Goal: Task Accomplishment & Management: Manage account settings

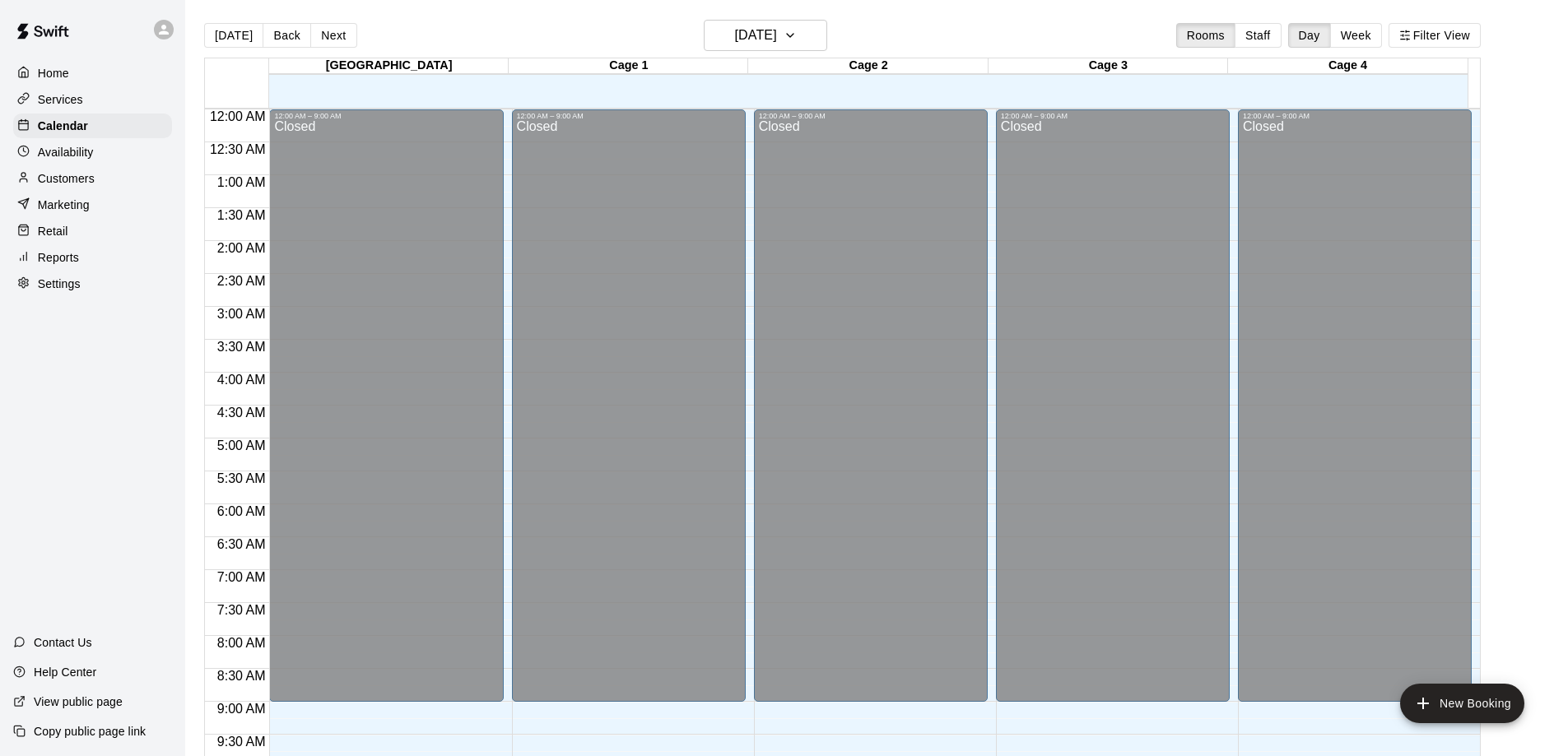
scroll to position [684, 0]
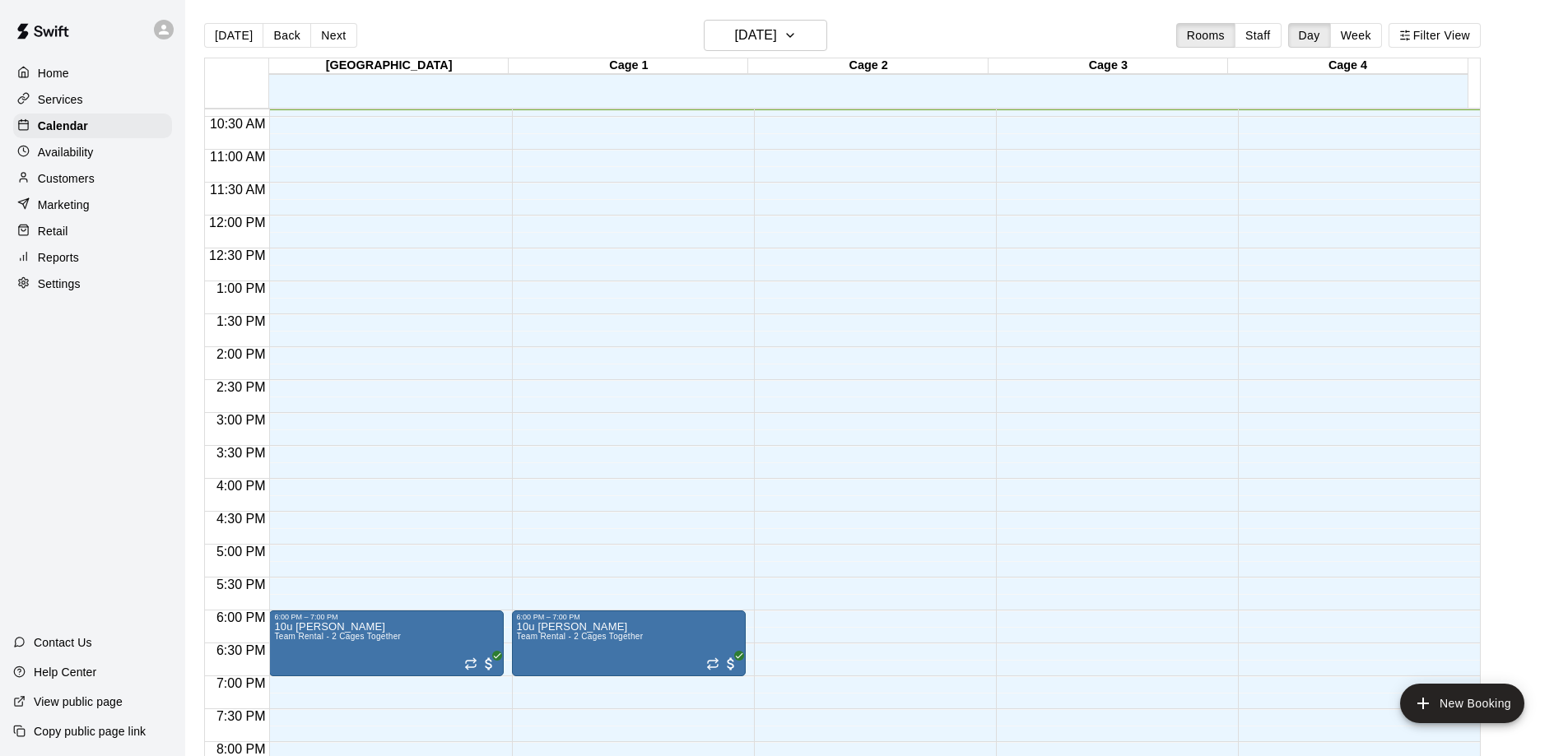
click at [58, 179] on p "Customers" at bounding box center [65, 178] width 56 height 16
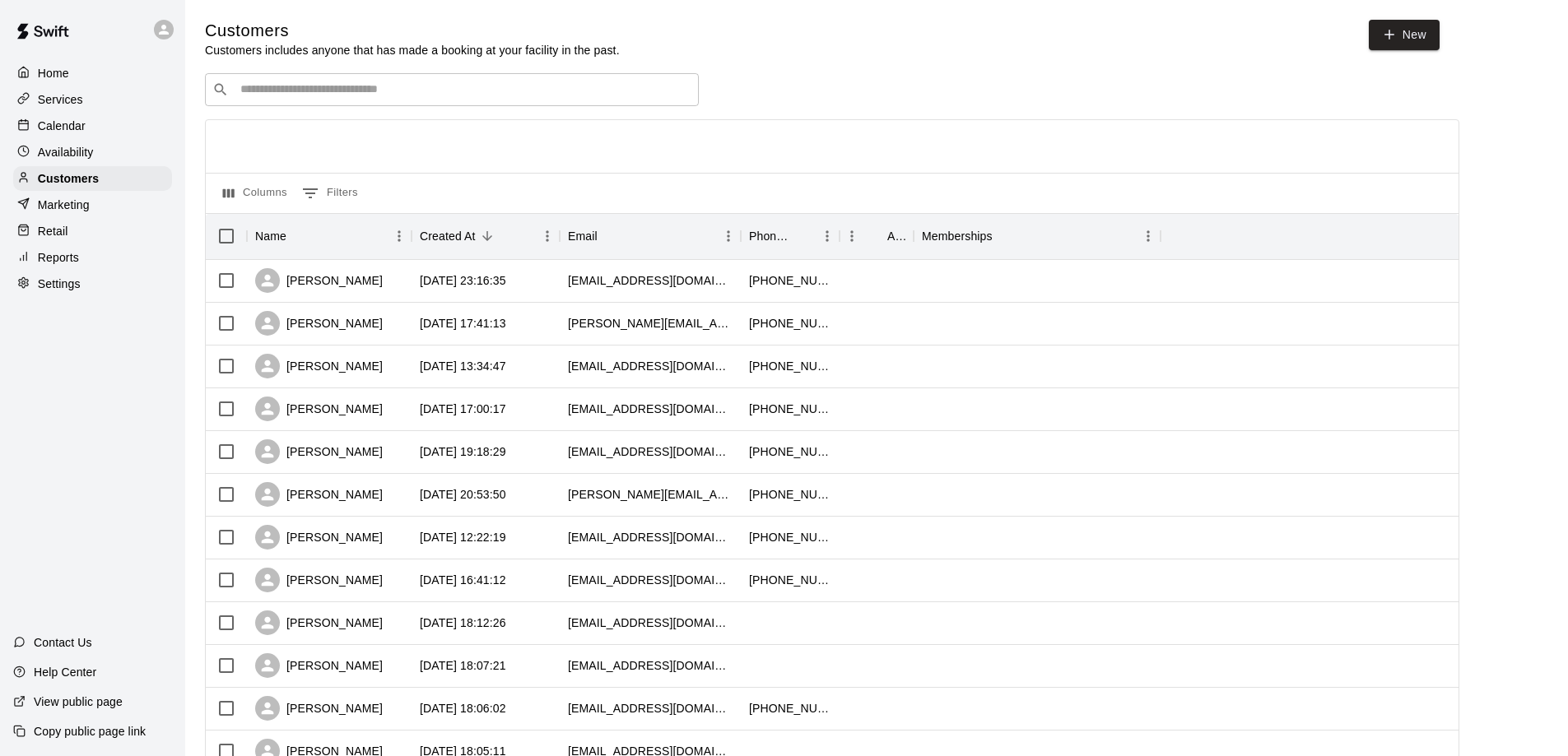
click at [321, 98] on input "Search customers by name or email" at bounding box center [464, 89] width 456 height 16
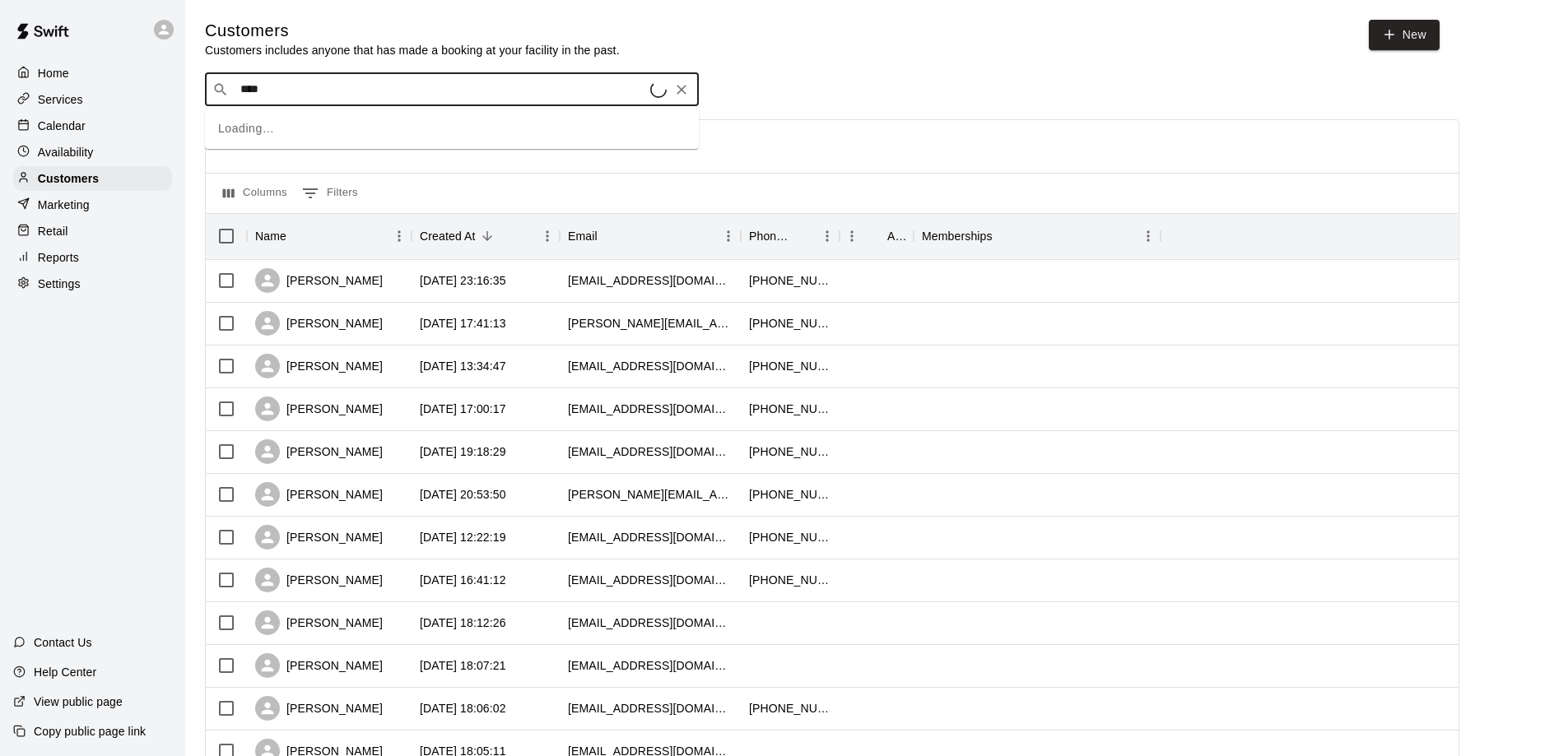
type input "*****"
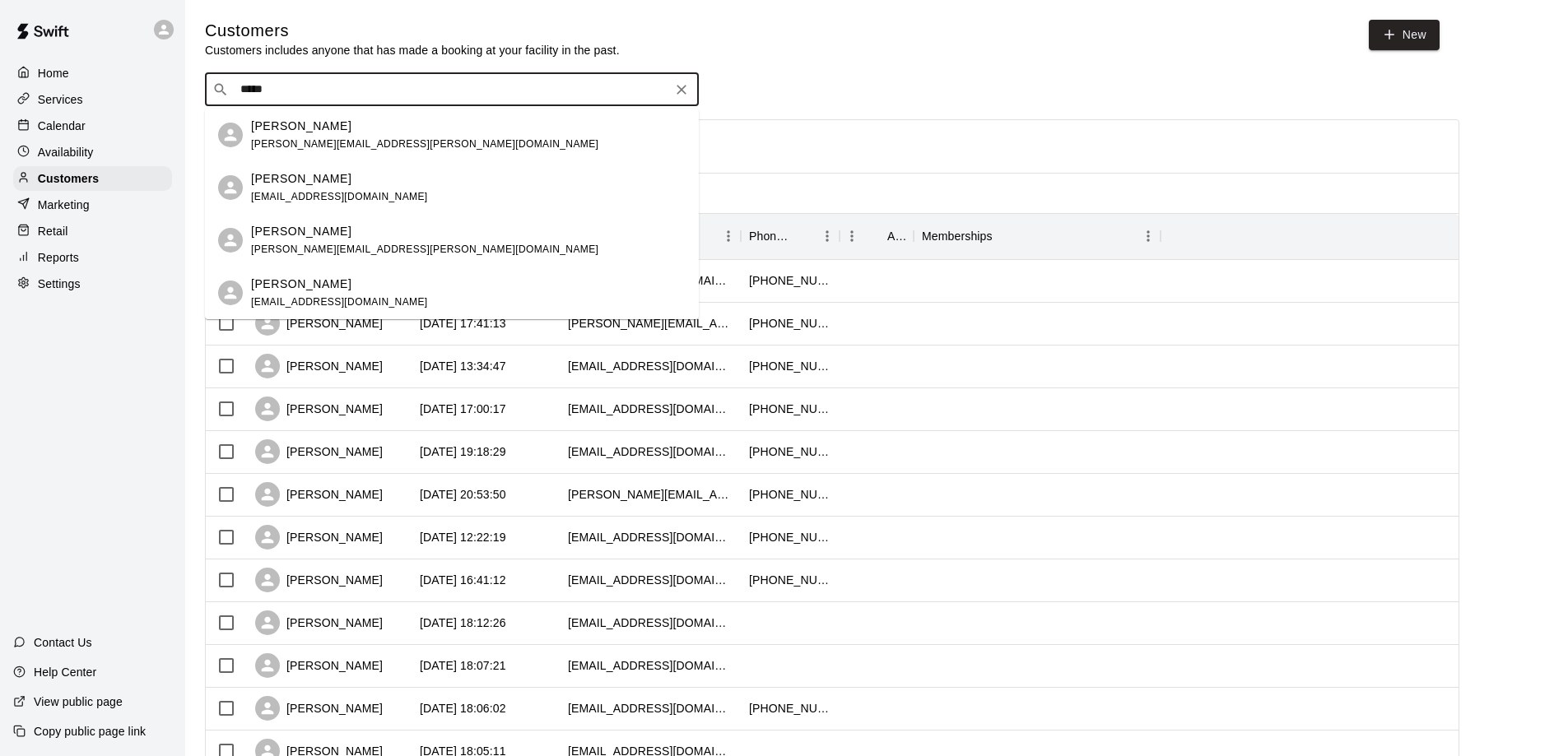
click at [347, 189] on div "Hannah Bennett hannahbennett626@yahoo.com" at bounding box center [340, 188] width 177 height 36
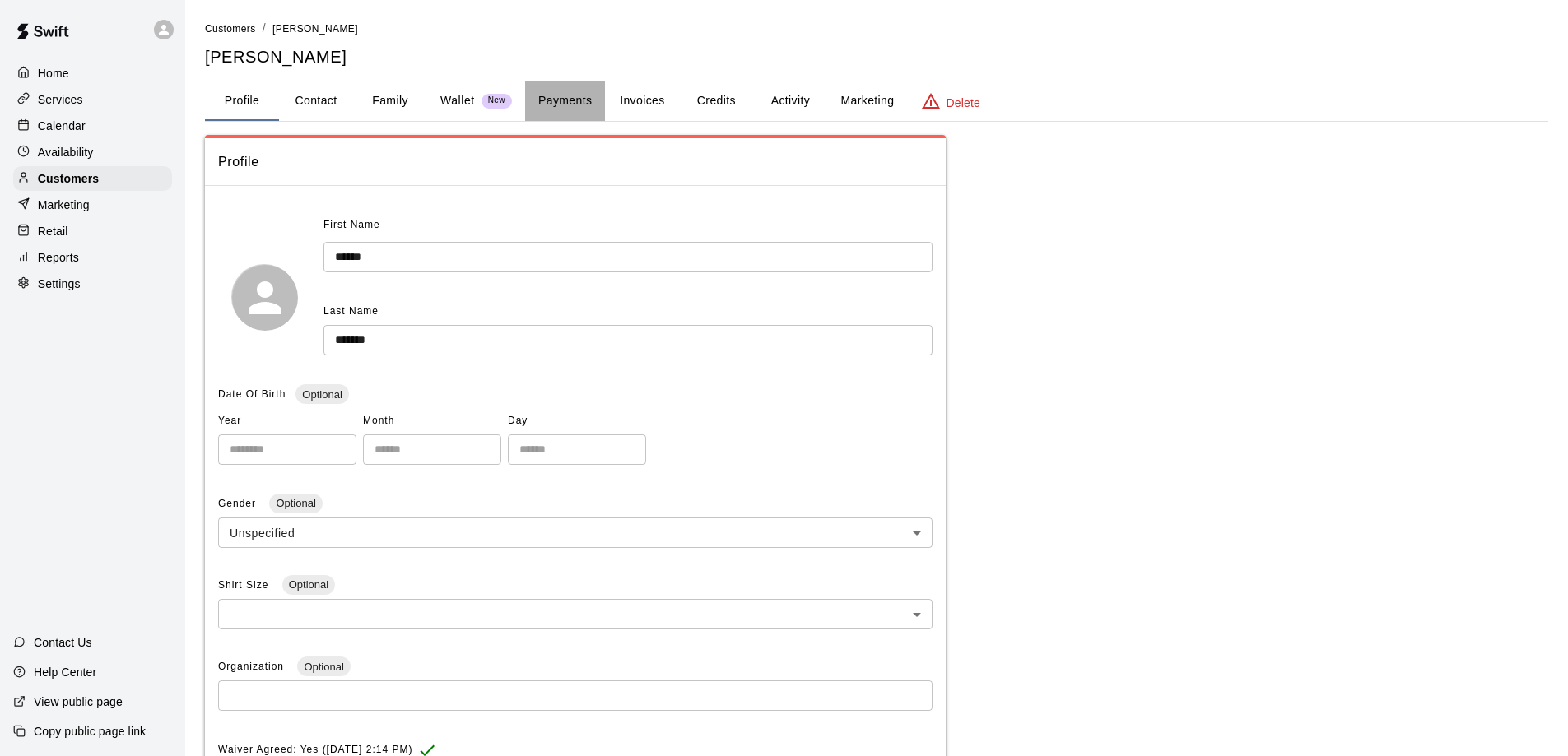
click at [558, 98] on button "Payments" at bounding box center [565, 101] width 80 height 39
